Goal: Information Seeking & Learning: Learn about a topic

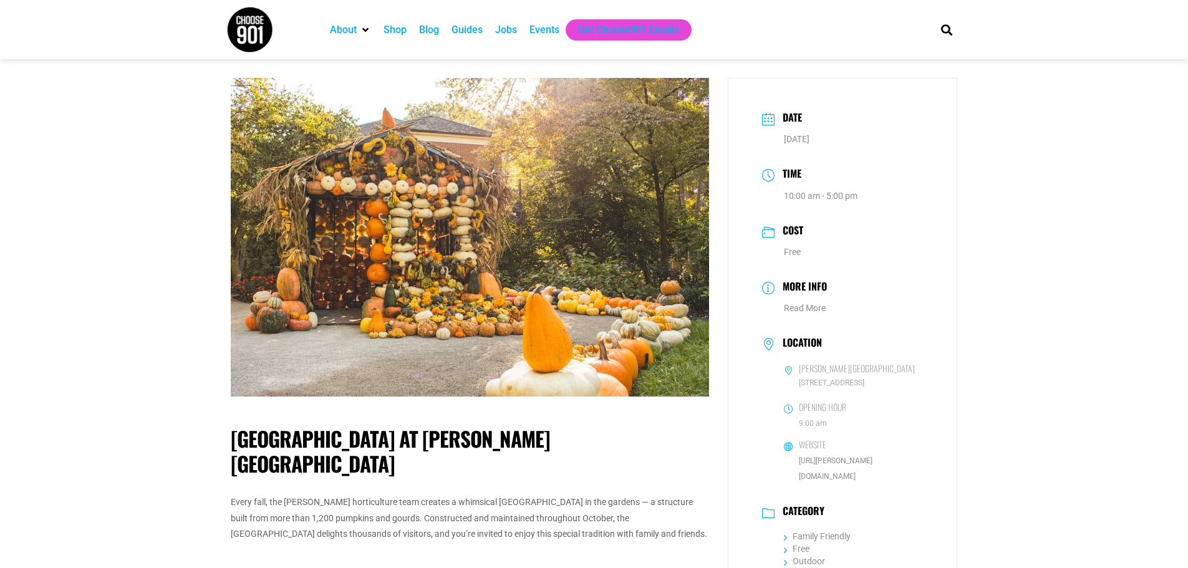
click at [509, 31] on div "Jobs" at bounding box center [506, 29] width 22 height 15
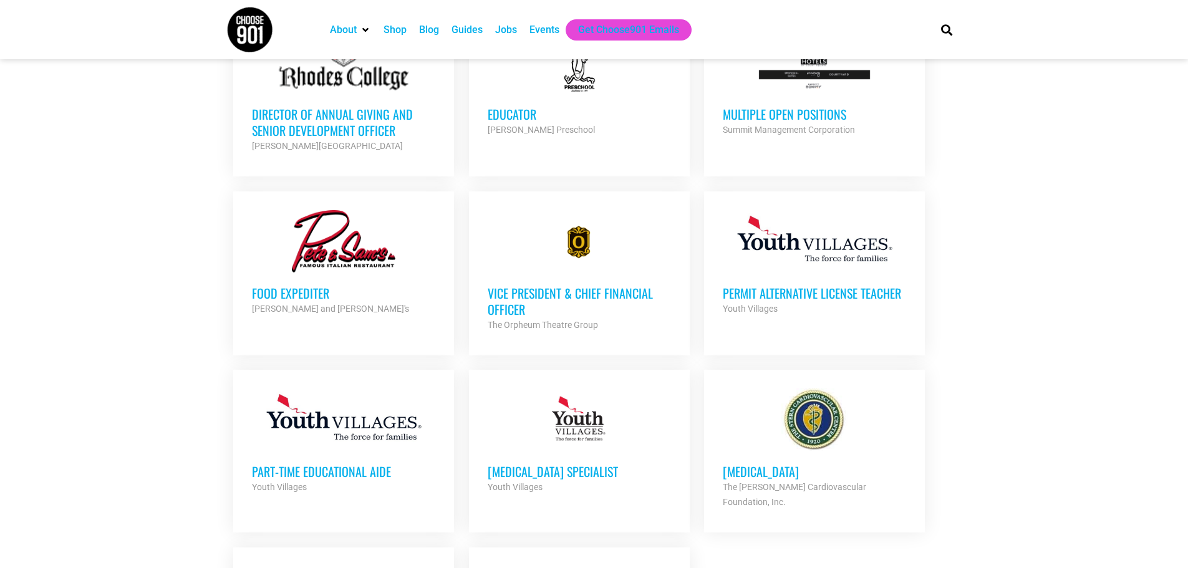
scroll to position [998, 0]
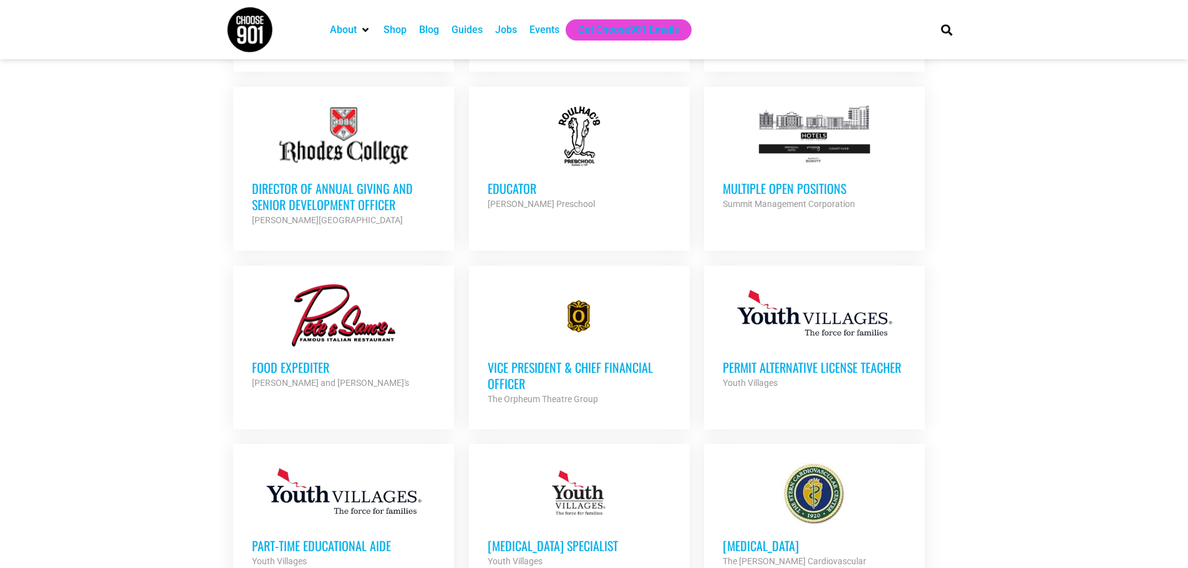
click at [531, 31] on div "Events" at bounding box center [544, 29] width 30 height 15
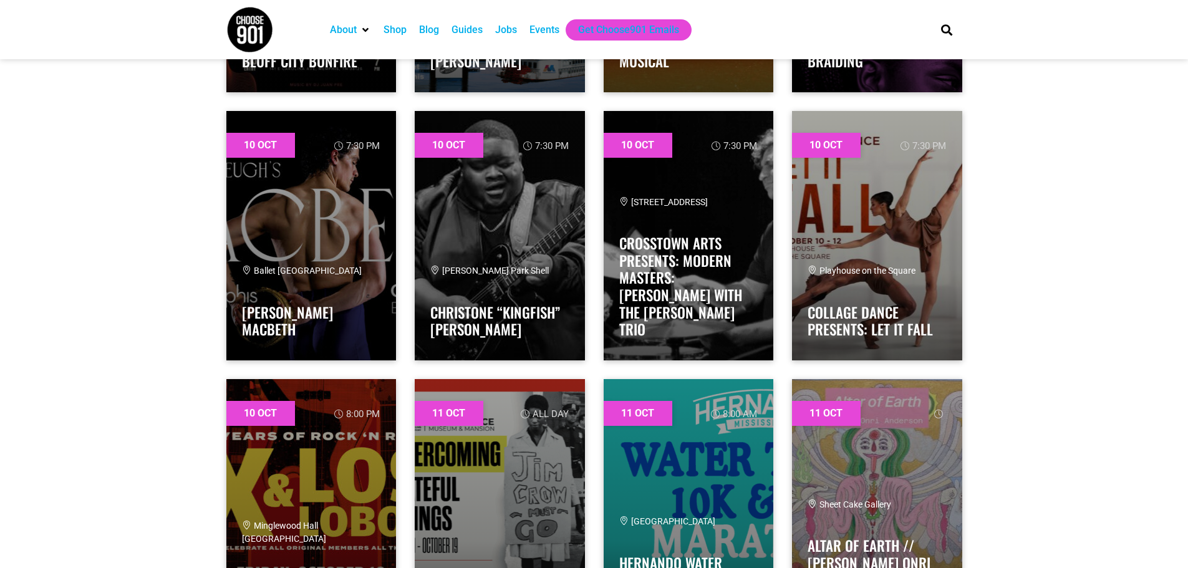
scroll to position [1746, 0]
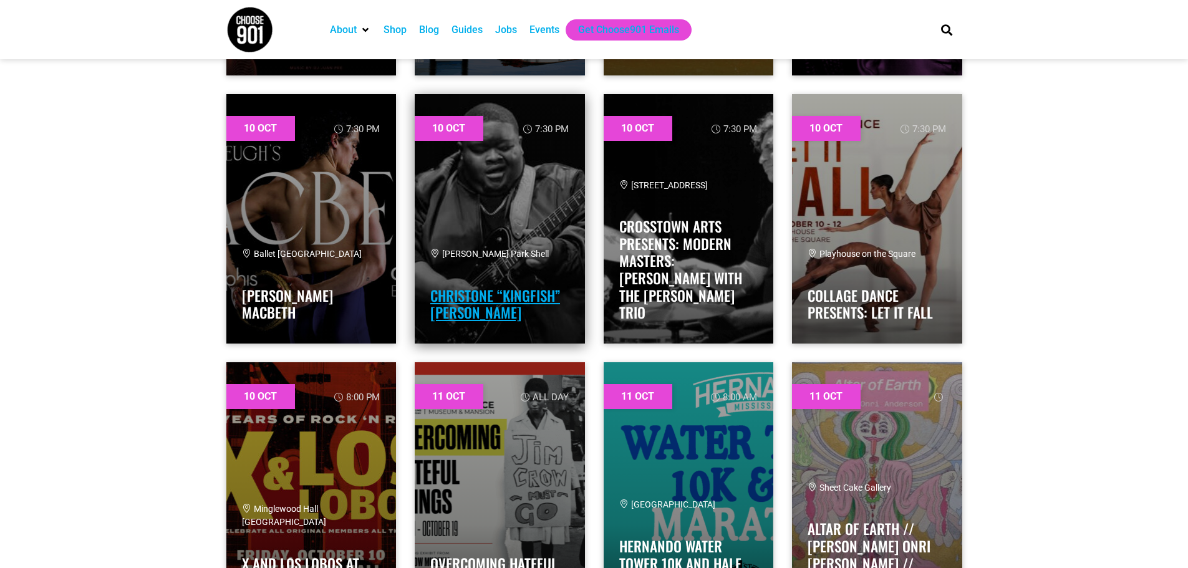
click at [504, 292] on link "Christone “Kingfish” Ingram" at bounding box center [495, 304] width 130 height 39
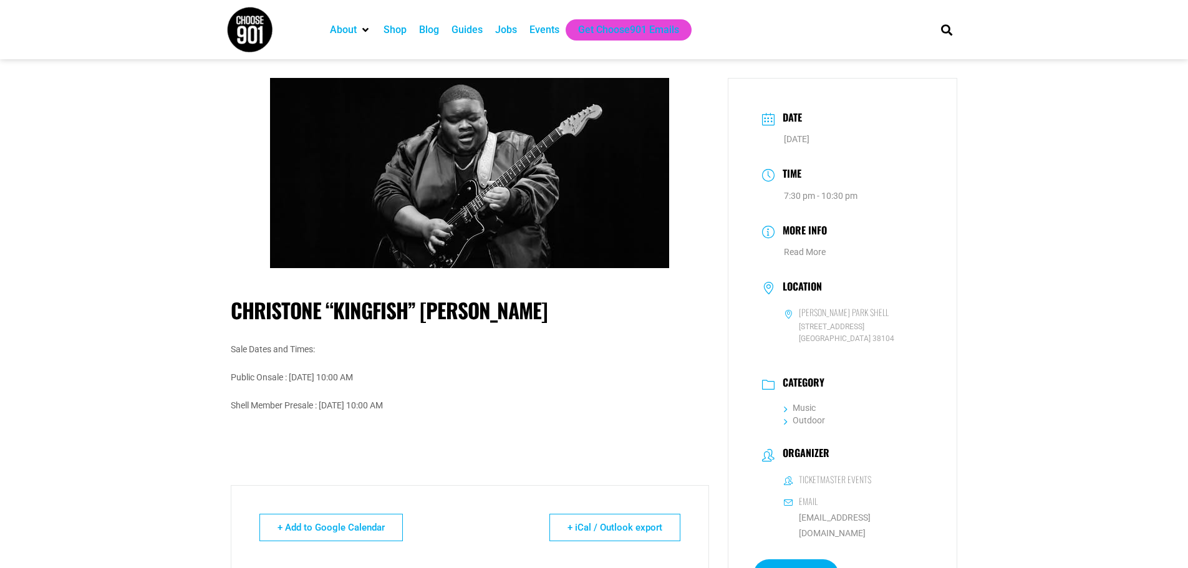
click at [537, 246] on img at bounding box center [469, 173] width 399 height 190
click at [399, 314] on h1 "Christone “Kingfish” Ingram" at bounding box center [470, 310] width 478 height 25
click at [793, 229] on h3 "More Info" at bounding box center [801, 232] width 51 height 18
click at [768, 235] on icon at bounding box center [768, 230] width 12 height 9
click at [801, 256] on link "Read More" at bounding box center [805, 252] width 42 height 10
